Goal: Information Seeking & Learning: Check status

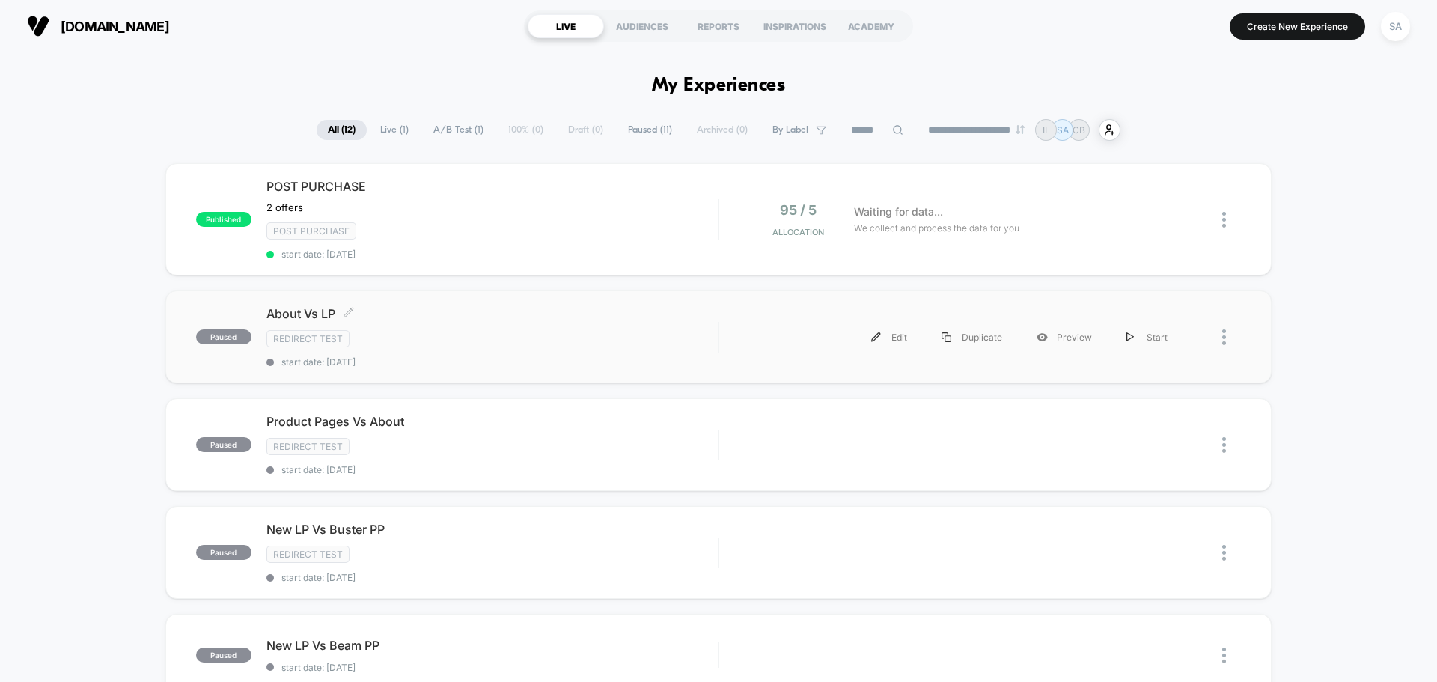
click at [447, 340] on div "Redirect Test" at bounding box center [491, 338] width 451 height 17
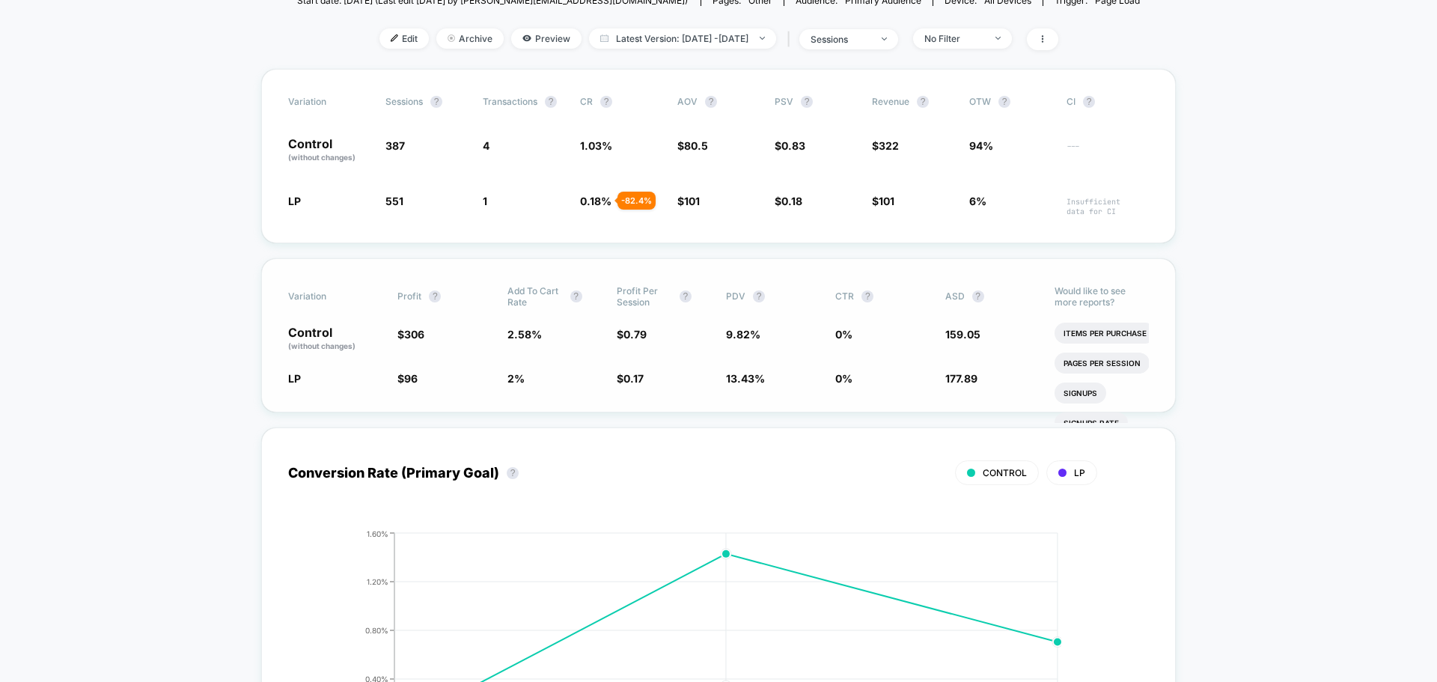
scroll to position [225, 0]
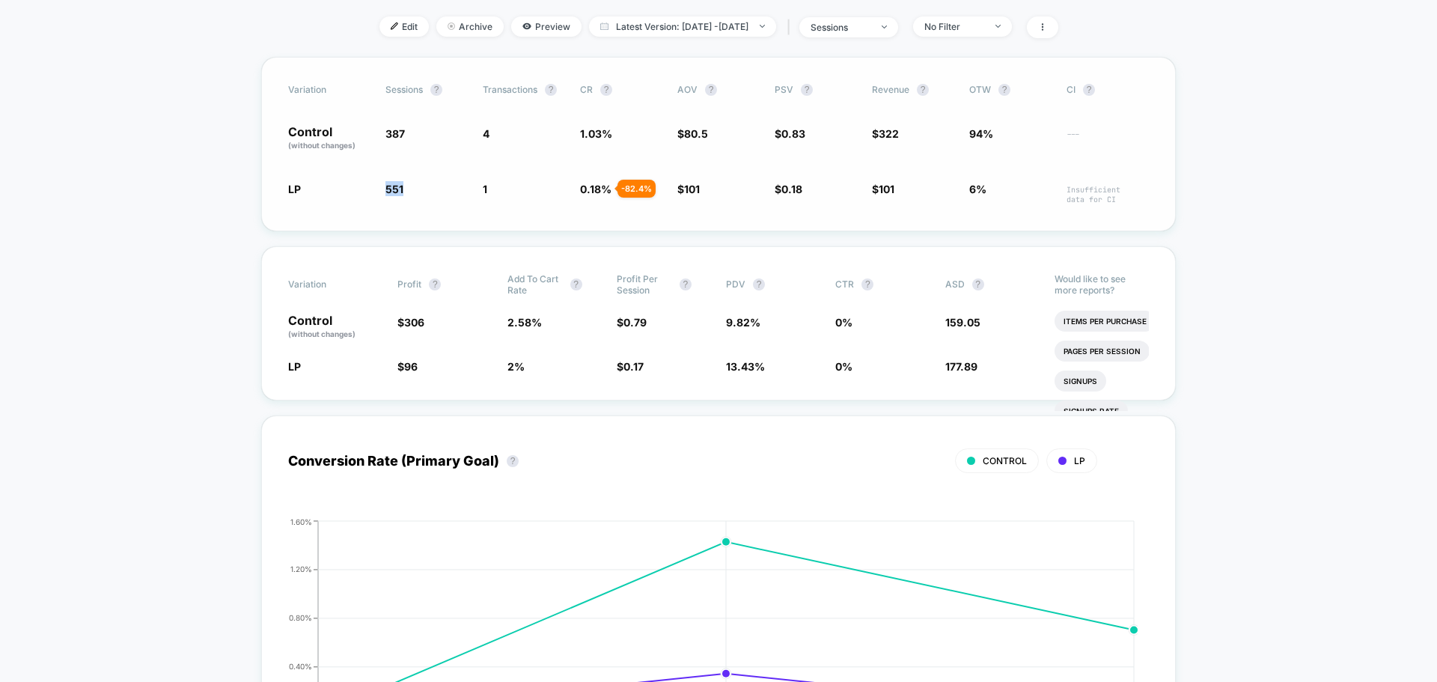
drag, startPoint x: 406, startPoint y: 192, endPoint x: 383, endPoint y: 198, distance: 23.2
click at [383, 198] on div "LP 551 + 42.4 % 1 - 82.4 % 0.18 % - 82.4 % $ 101 + 25.5 % $ 0.18 - 78 % $ 101 -…" at bounding box center [718, 192] width 861 height 23
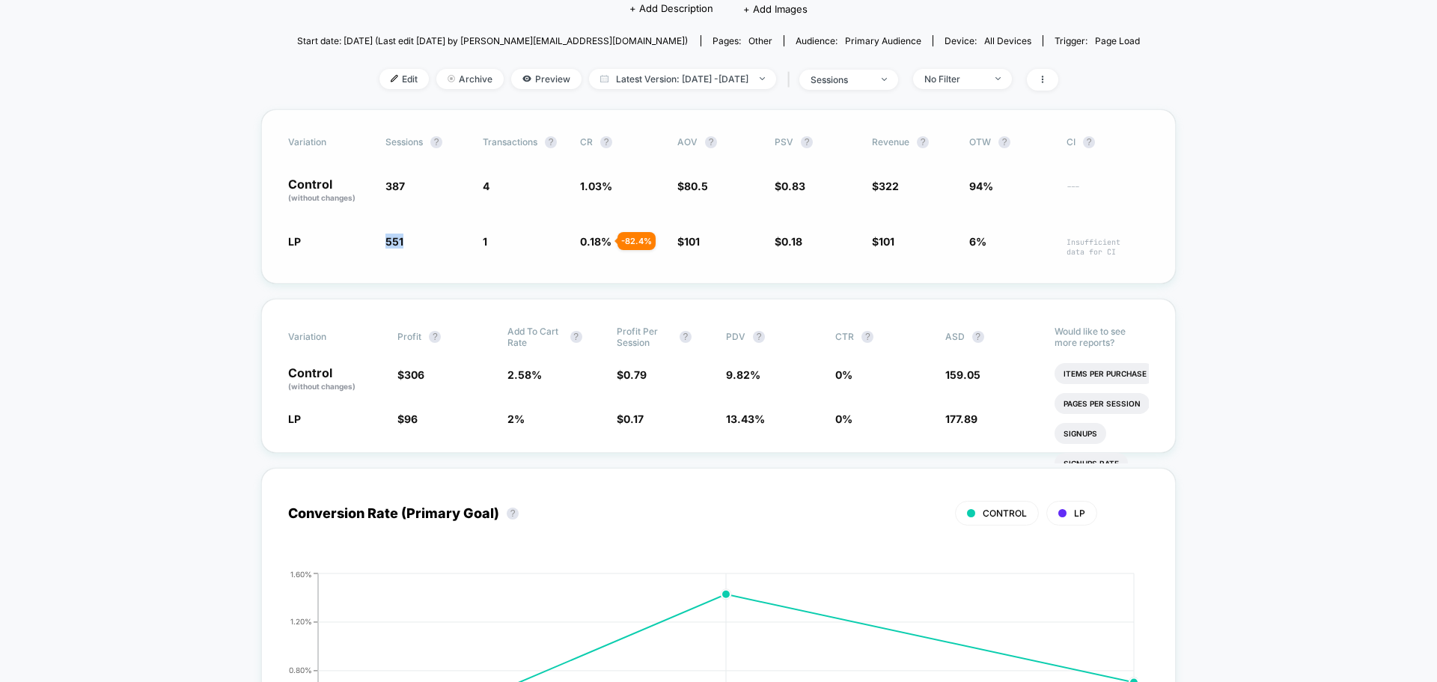
scroll to position [150, 0]
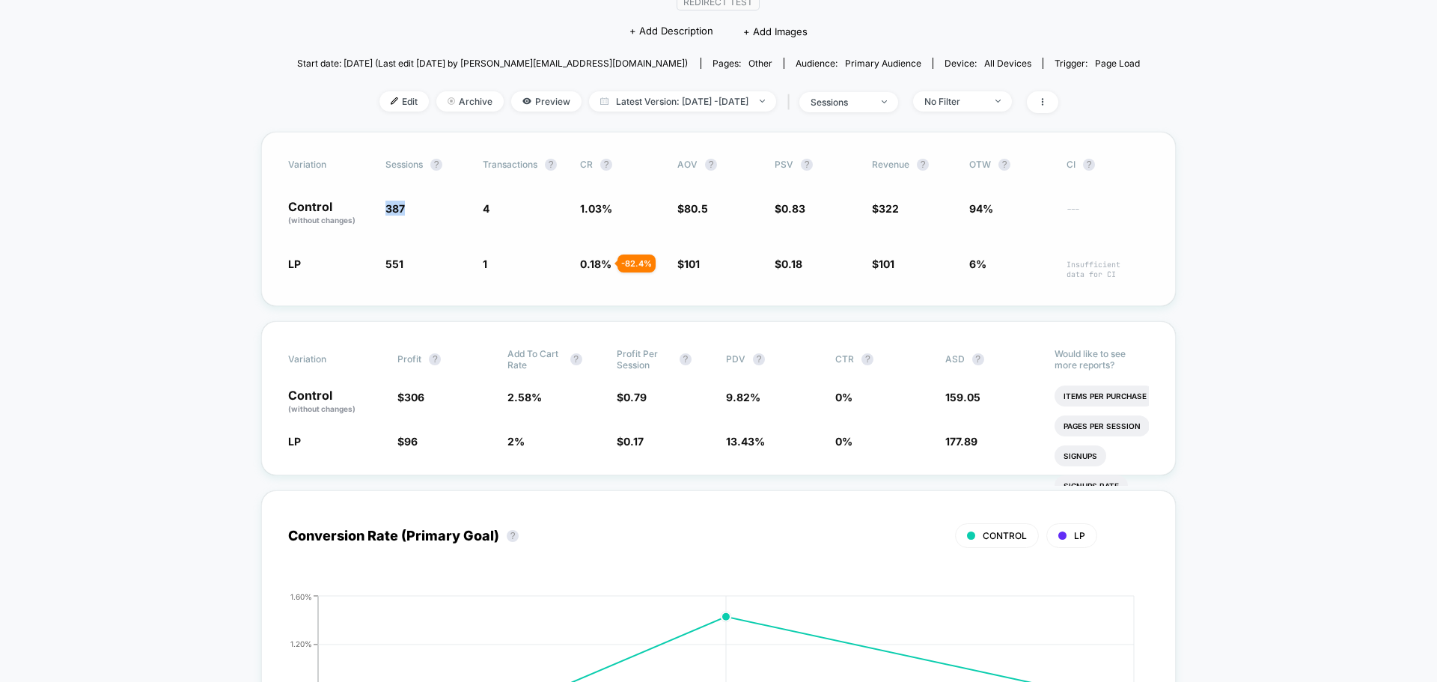
drag, startPoint x: 409, startPoint y: 206, endPoint x: 425, endPoint y: 223, distance: 23.8
click at [384, 212] on div "Control (without changes) 387 4 1.03 % $ 80.5 $ 0.83 $ 322 94% ---" at bounding box center [718, 213] width 861 height 25
drag, startPoint x: 493, startPoint y: 217, endPoint x: 475, endPoint y: 218, distance: 17.2
click at [475, 218] on div "Control (without changes) 387 4 1.03 % $ 80.5 $ 0.83 $ 322 94% ---" at bounding box center [718, 213] width 861 height 25
drag, startPoint x: 293, startPoint y: 266, endPoint x: 302, endPoint y: 265, distance: 9.1
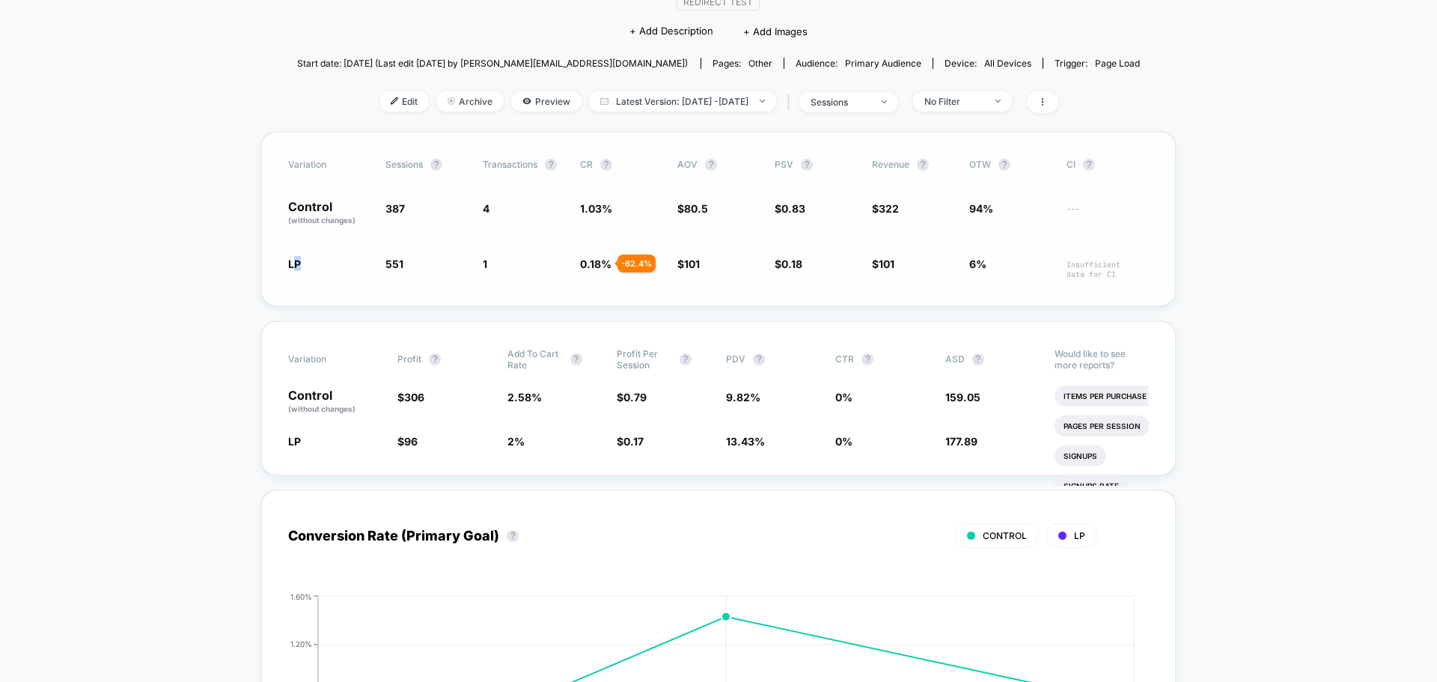
click at [302, 265] on span "LP" at bounding box center [329, 267] width 82 height 23
drag, startPoint x: 616, startPoint y: 210, endPoint x: 559, endPoint y: 210, distance: 56.9
click at [559, 210] on div "Control (without changes) 387 4 1.03 % $ 80.5 $ 0.83 $ 322 94% ---" at bounding box center [718, 213] width 861 height 25
drag, startPoint x: 405, startPoint y: 266, endPoint x: 379, endPoint y: 269, distance: 26.4
click at [379, 269] on div "LP 551 + 42.4 % 1 - 82.4 % 0.18 % - 82.4 % $ 101 + 25.5 % $ 0.18 - 78 % $ 101 -…" at bounding box center [718, 267] width 861 height 23
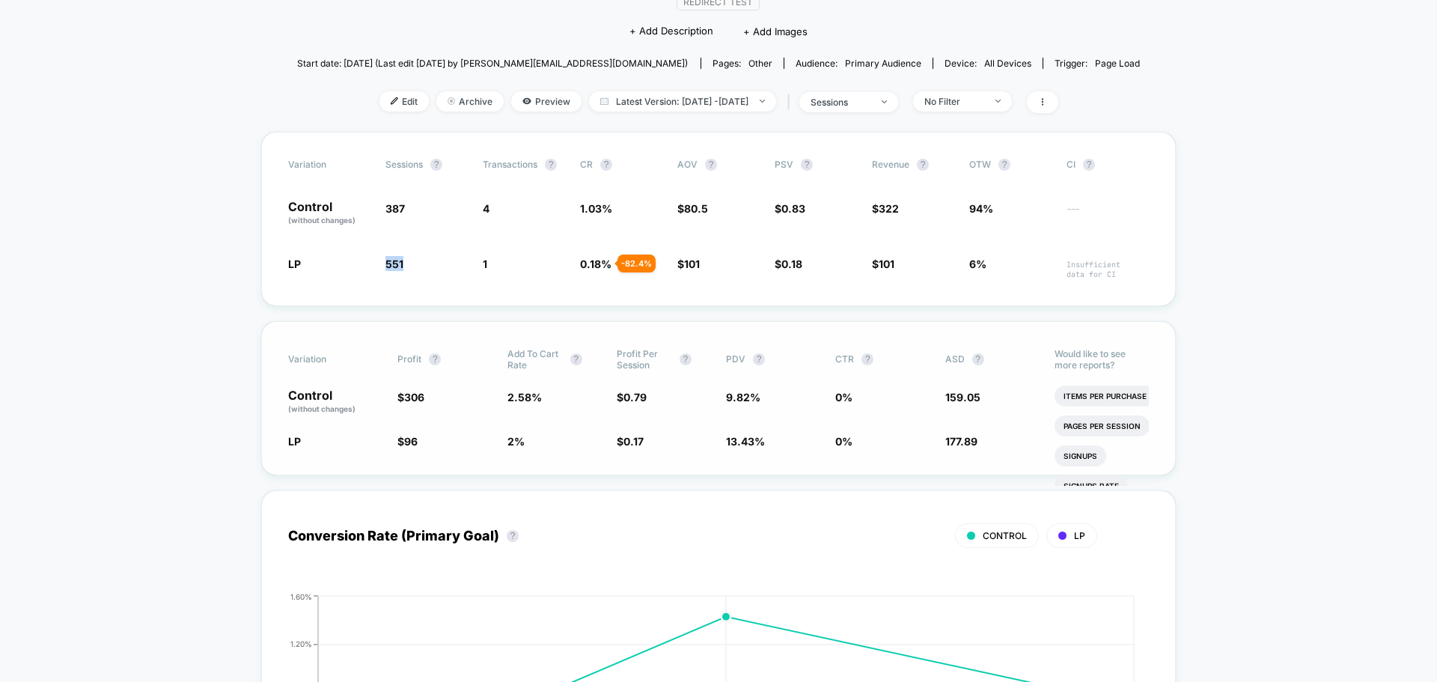
scroll to position [0, 0]
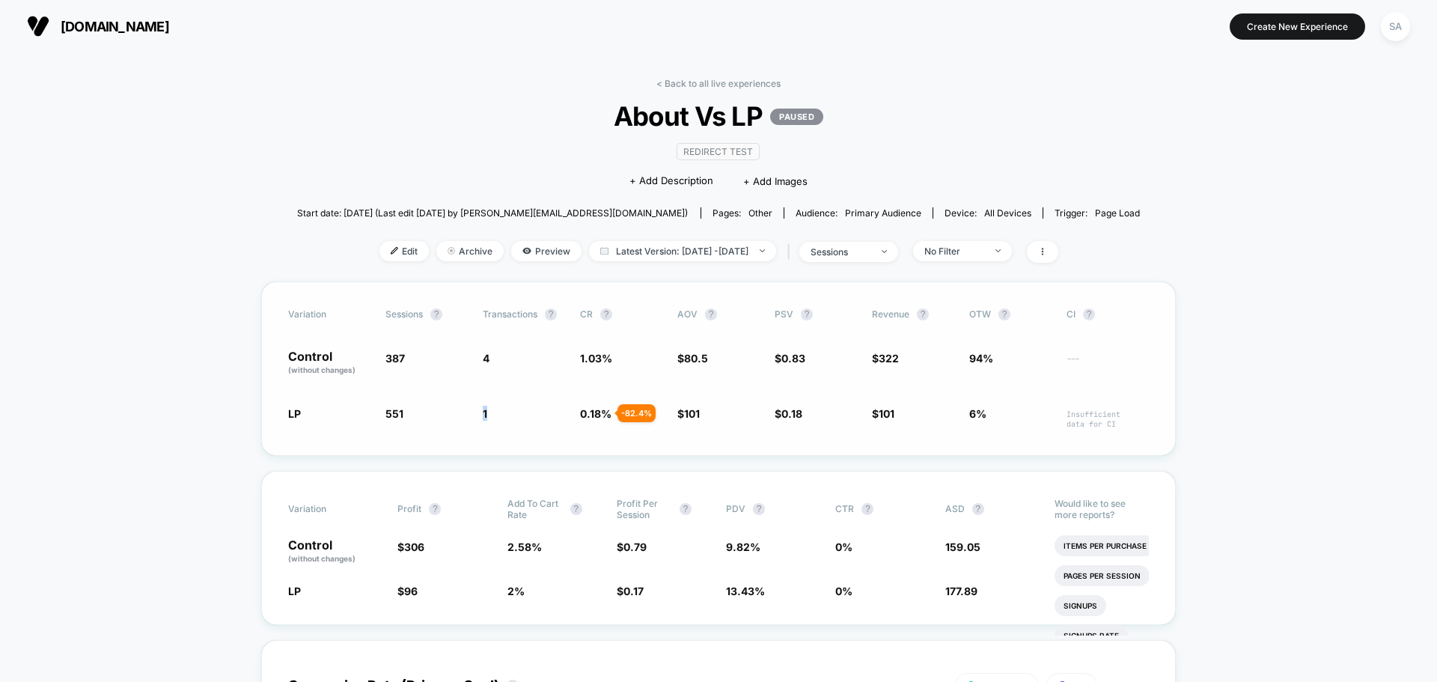
drag, startPoint x: 499, startPoint y: 411, endPoint x: 476, endPoint y: 416, distance: 23.8
click at [476, 416] on div "LP 551 + 42.4 % 1 - 82.4 % 0.18 % - 82.4 % $ 101 + 25.5 % $ 0.18 - 78 % $ 101 -…" at bounding box center [718, 417] width 861 height 23
drag, startPoint x: 994, startPoint y: 317, endPoint x: 955, endPoint y: 320, distance: 39.0
click at [955, 320] on div "Variation Sessions ? Transactions ? CR ? AOV ? PSV ? Revenue ? OTW ? CI ?" at bounding box center [718, 314] width 861 height 12
drag, startPoint x: 467, startPoint y: 359, endPoint x: 492, endPoint y: 359, distance: 24.7
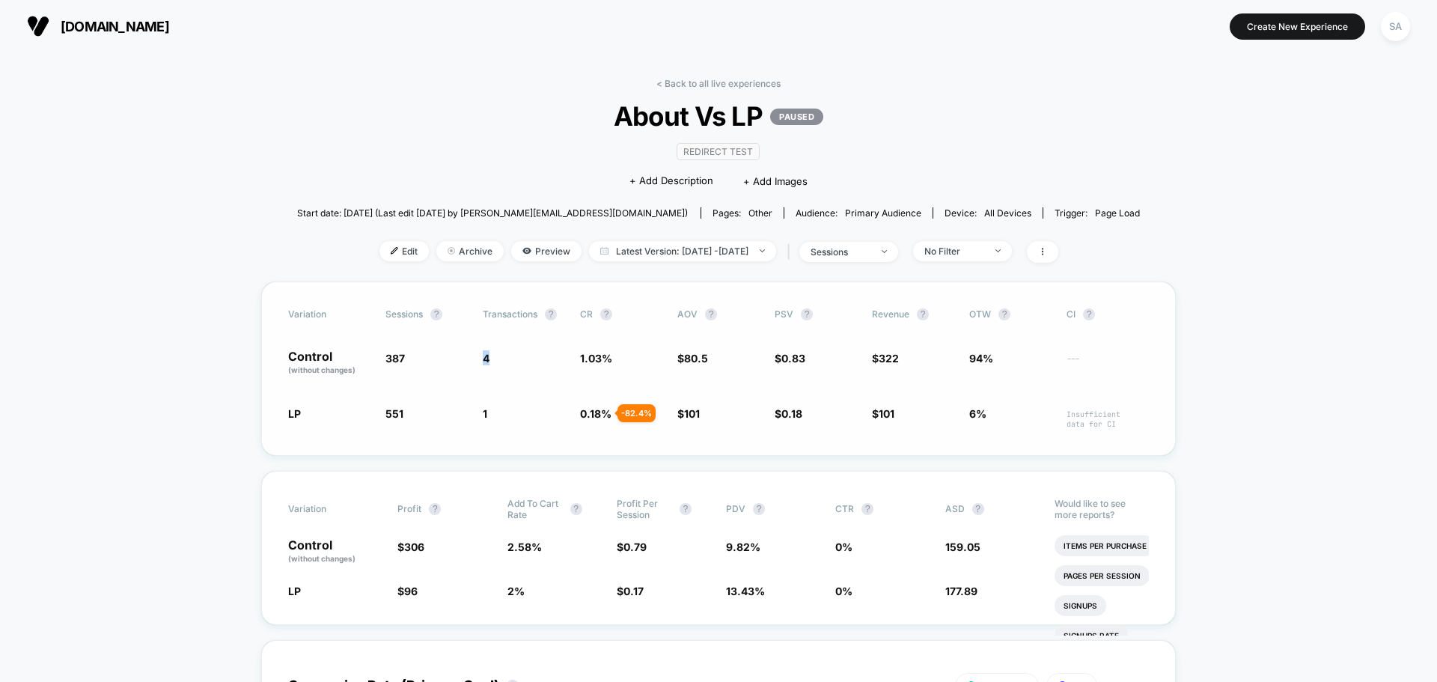
click at [492, 359] on div "Control (without changes) 387 4 1.03 % $ 80.5 $ 0.83 $ 322 94% ---" at bounding box center [718, 362] width 861 height 25
click at [481, 381] on div "Variation Sessions ? Transactions ? CR ? AOV ? PSV ? Revenue ? OTW ? CI ? Contr…" at bounding box center [718, 368] width 915 height 174
drag, startPoint x: 478, startPoint y: 354, endPoint x: 549, endPoint y: 367, distance: 71.5
click at [549, 367] on div "Control (without changes) 387 4 1.03 % $ 80.5 $ 0.83 $ 322 94% ---" at bounding box center [718, 362] width 861 height 25
click at [918, 373] on span "$ 322" at bounding box center [913, 362] width 82 height 25
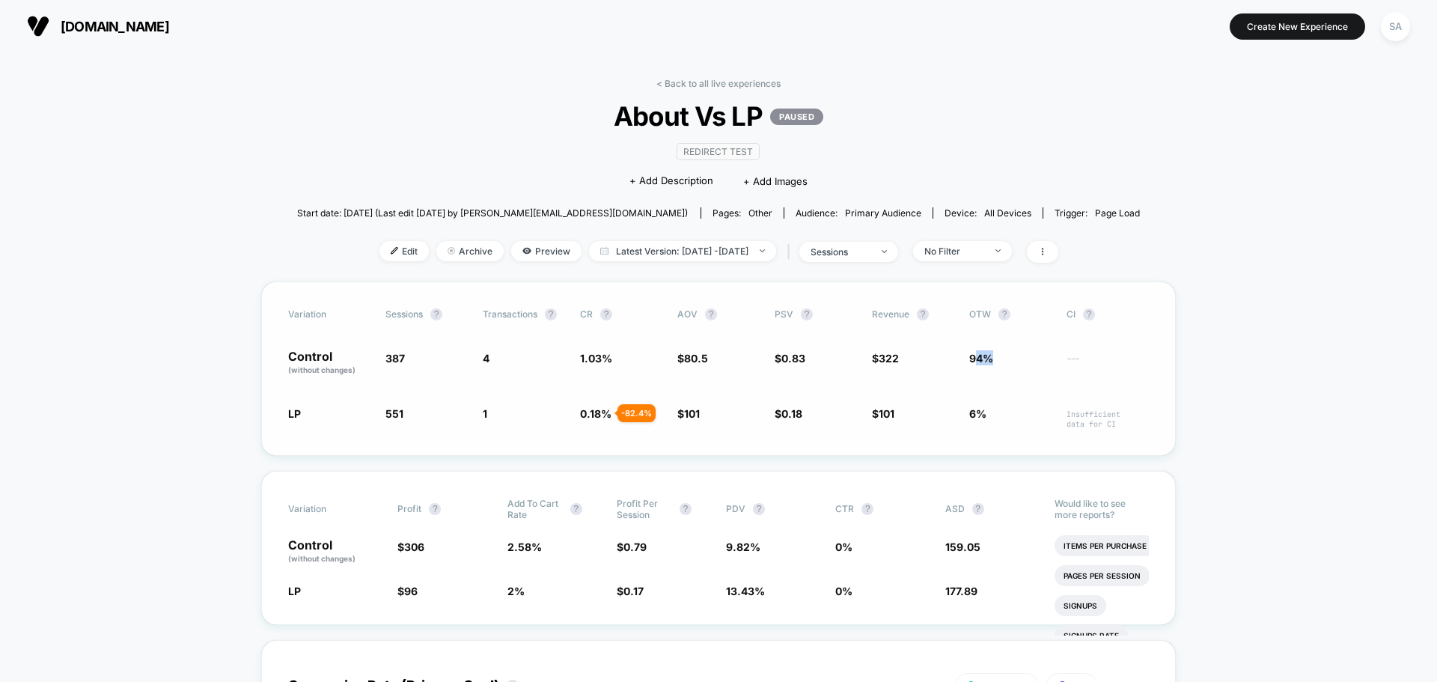
drag, startPoint x: 975, startPoint y: 357, endPoint x: 1003, endPoint y: 354, distance: 28.6
click at [1003, 354] on span "94%" at bounding box center [1010, 362] width 82 height 25
click at [985, 362] on span "94%" at bounding box center [981, 358] width 24 height 13
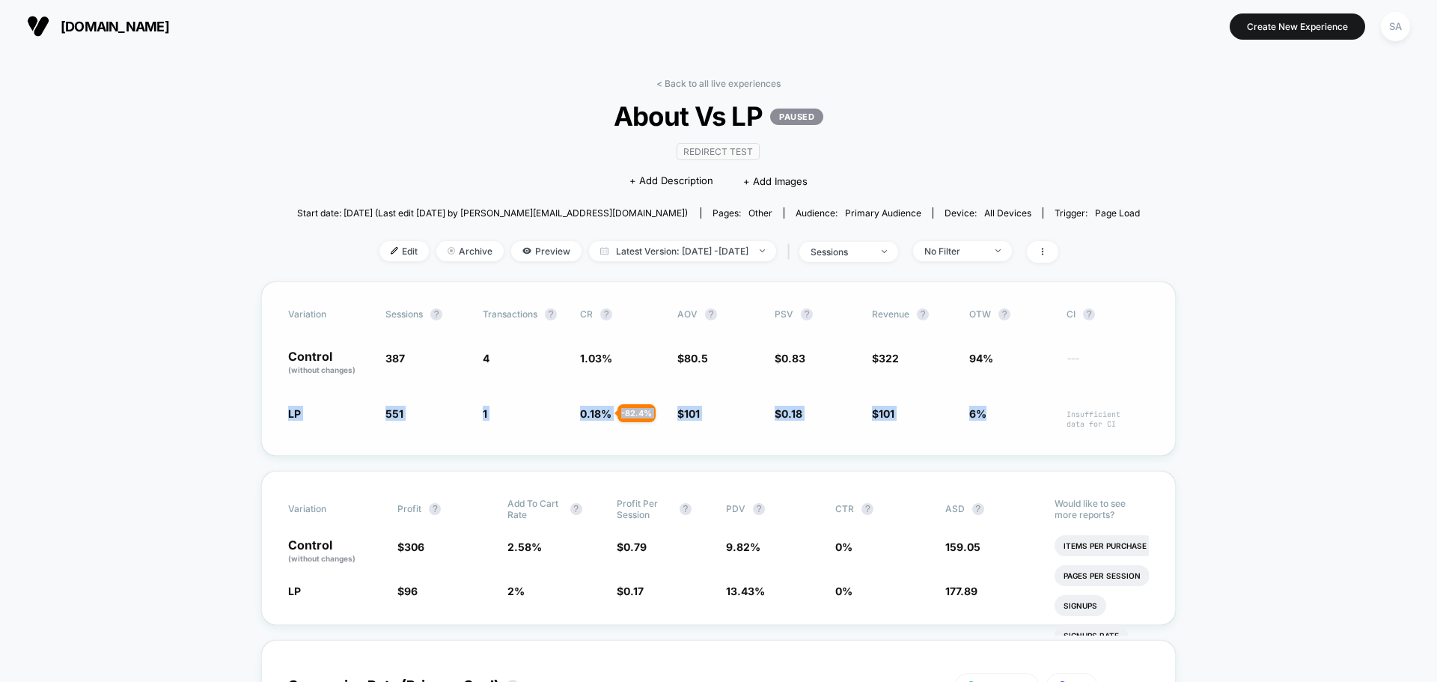
drag, startPoint x: 992, startPoint y: 422, endPoint x: 269, endPoint y: 427, distance: 723.1
click at [269, 427] on div "Variation Sessions ? Transactions ? CR ? AOV ? PSV ? Revenue ? OTW ? CI ? Contr…" at bounding box center [718, 368] width 915 height 174
